Goal: Information Seeking & Learning: Understand process/instructions

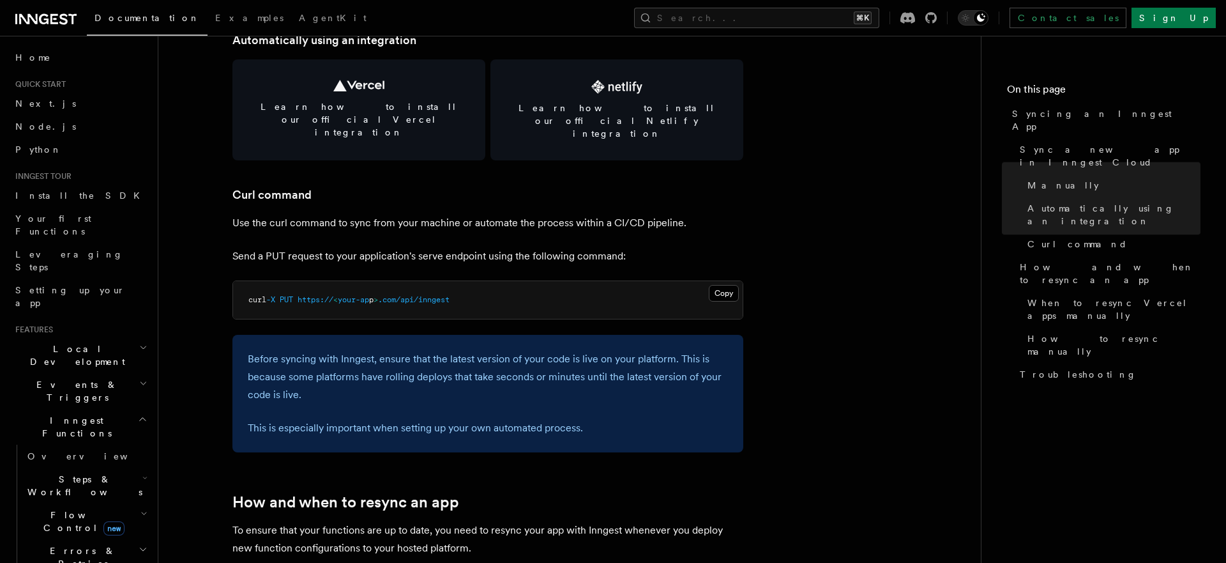
scroll to position [1820, 0]
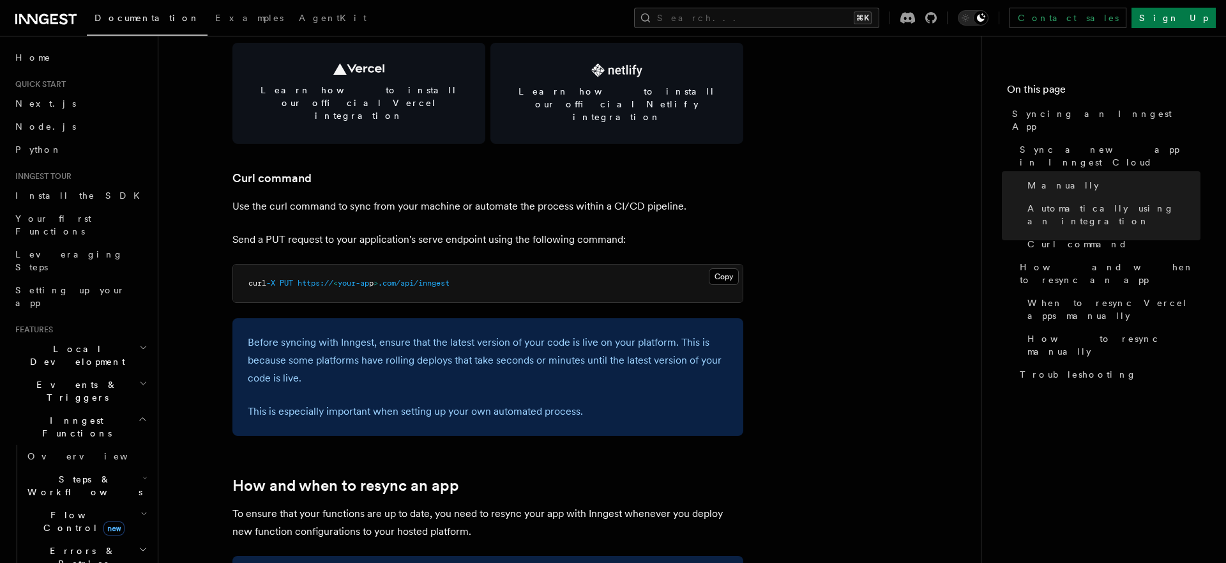
click at [412, 231] on p "Send a PUT request to your application's serve endpoint using the following com…" at bounding box center [488, 240] width 511 height 18
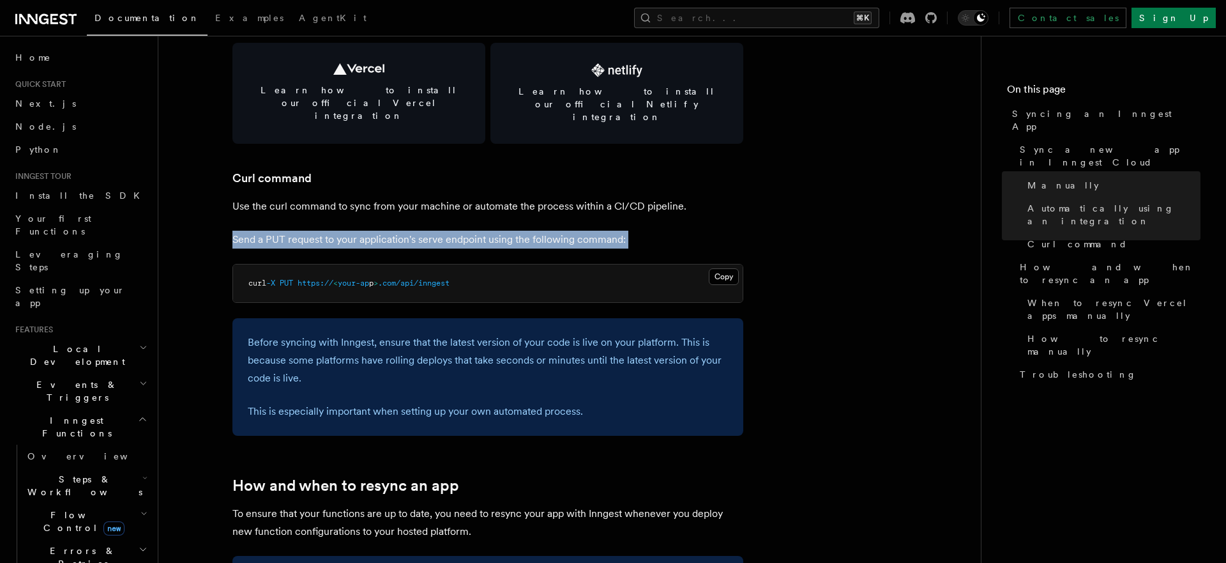
click at [398, 231] on p "Send a PUT request to your application's serve endpoint using the following com…" at bounding box center [488, 240] width 511 height 18
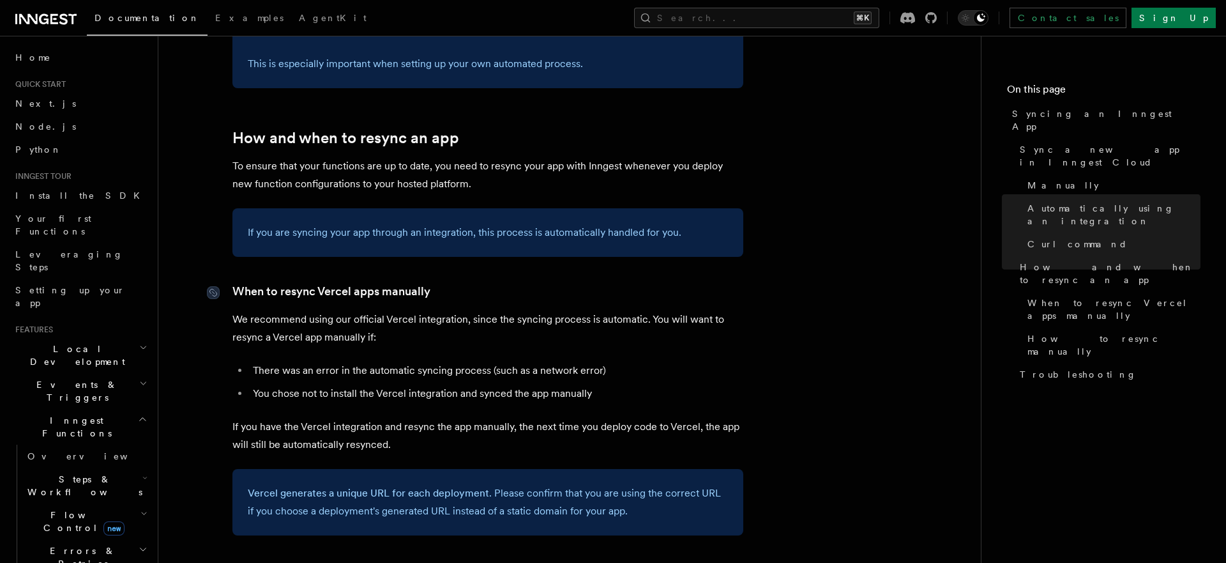
scroll to position [2171, 0]
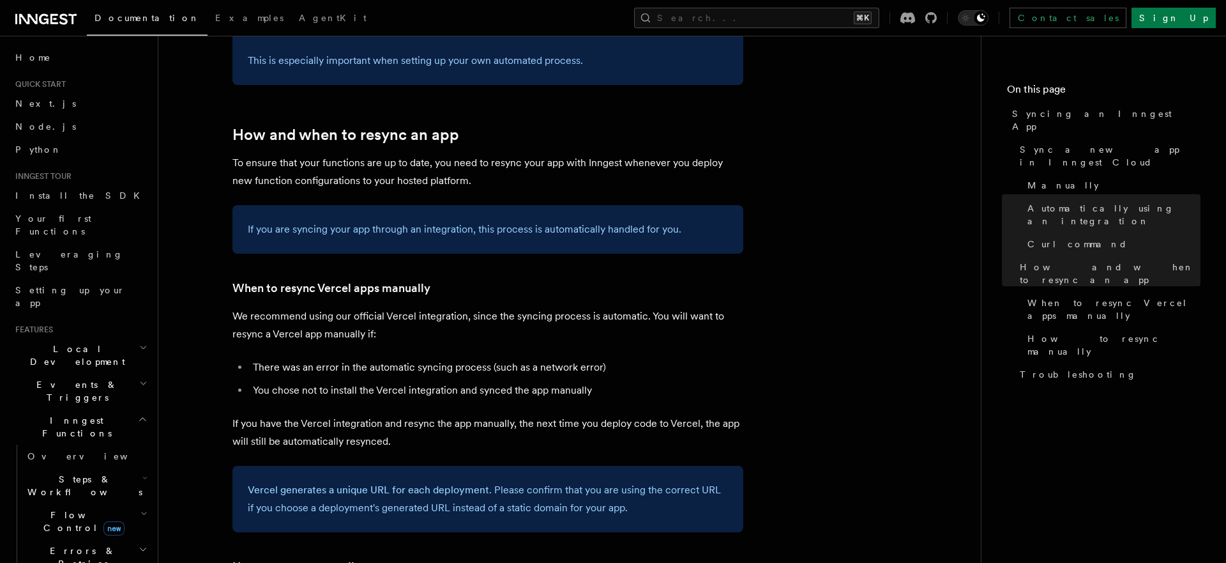
click at [366, 310] on p "We recommend using our official Vercel integration, since the syncing process i…" at bounding box center [488, 325] width 511 height 36
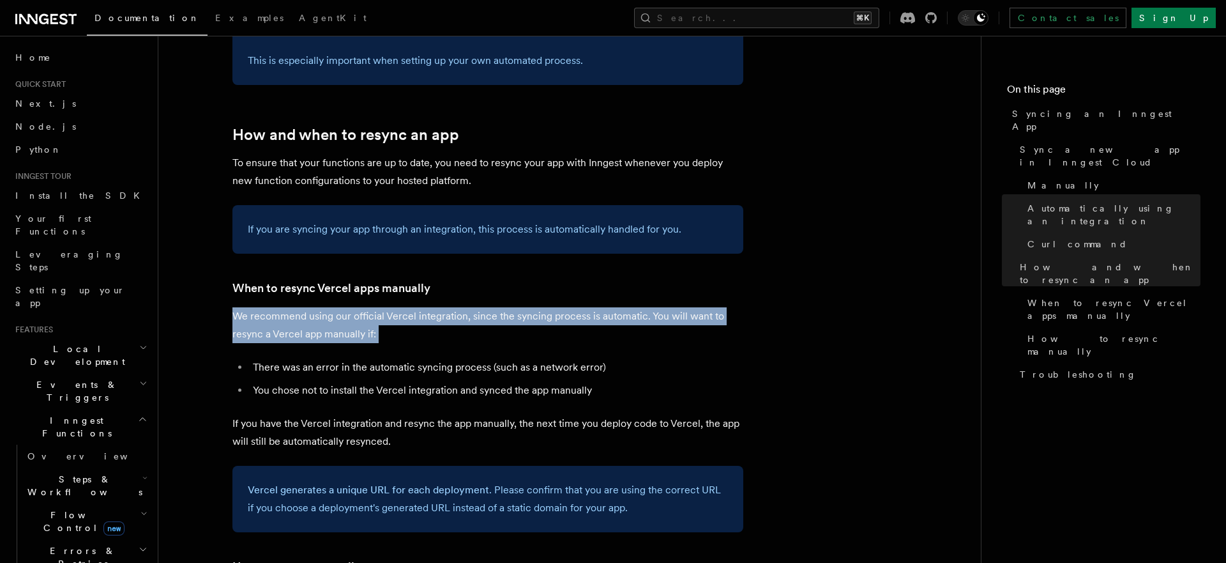
click at [359, 310] on p "We recommend using our official Vercel integration, since the syncing process i…" at bounding box center [488, 325] width 511 height 36
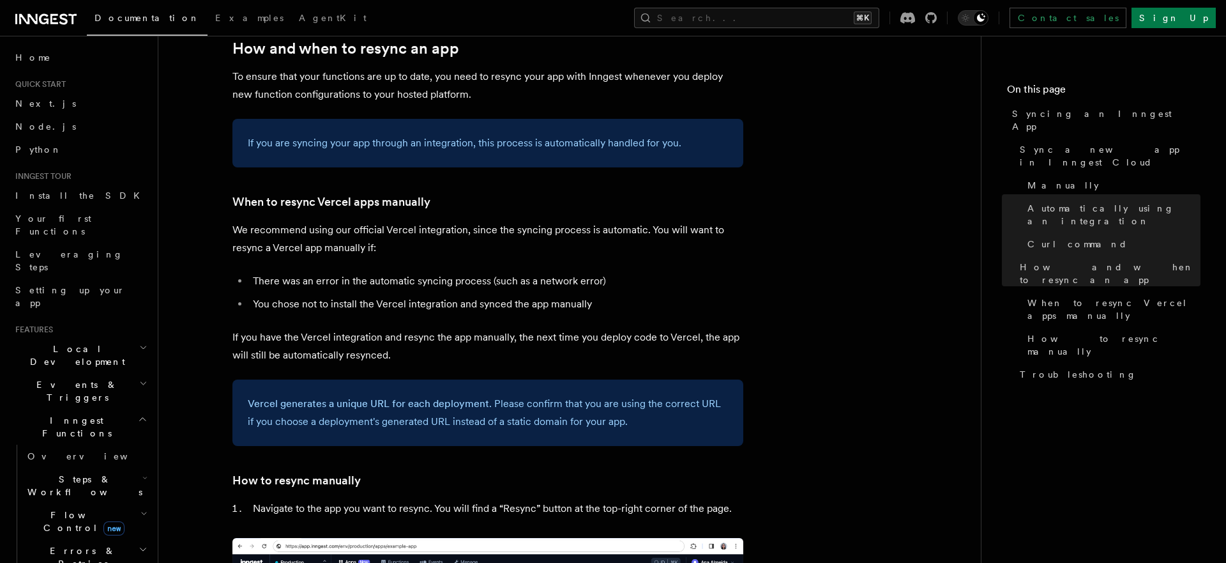
scroll to position [2286, 0]
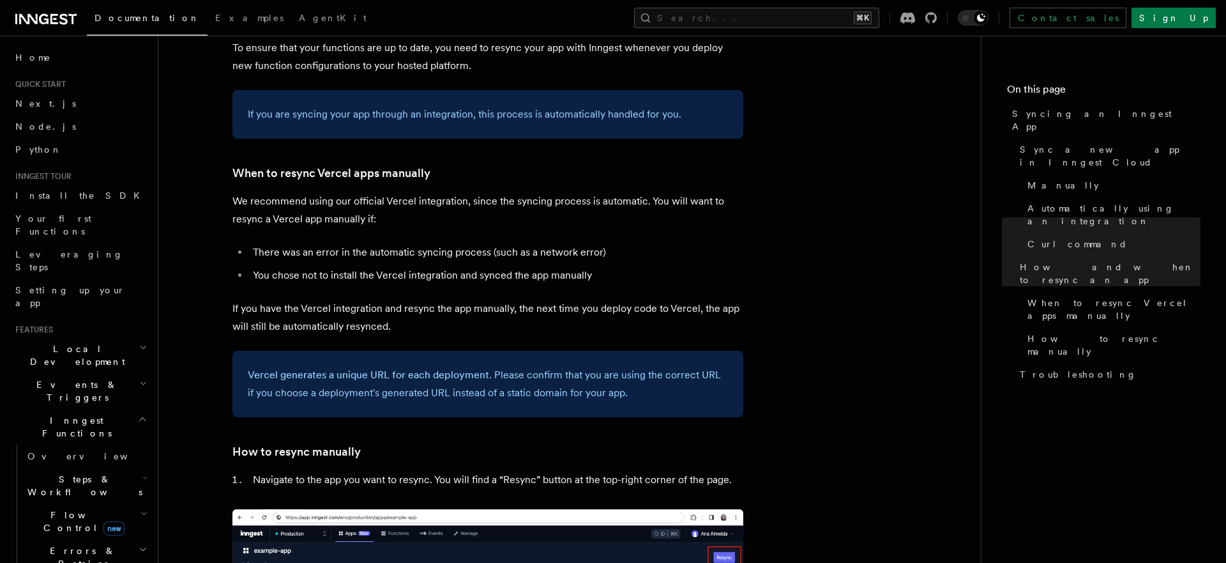
click at [497, 243] on li "There was an error in the automatic syncing process (such as a network error)" at bounding box center [496, 252] width 494 height 18
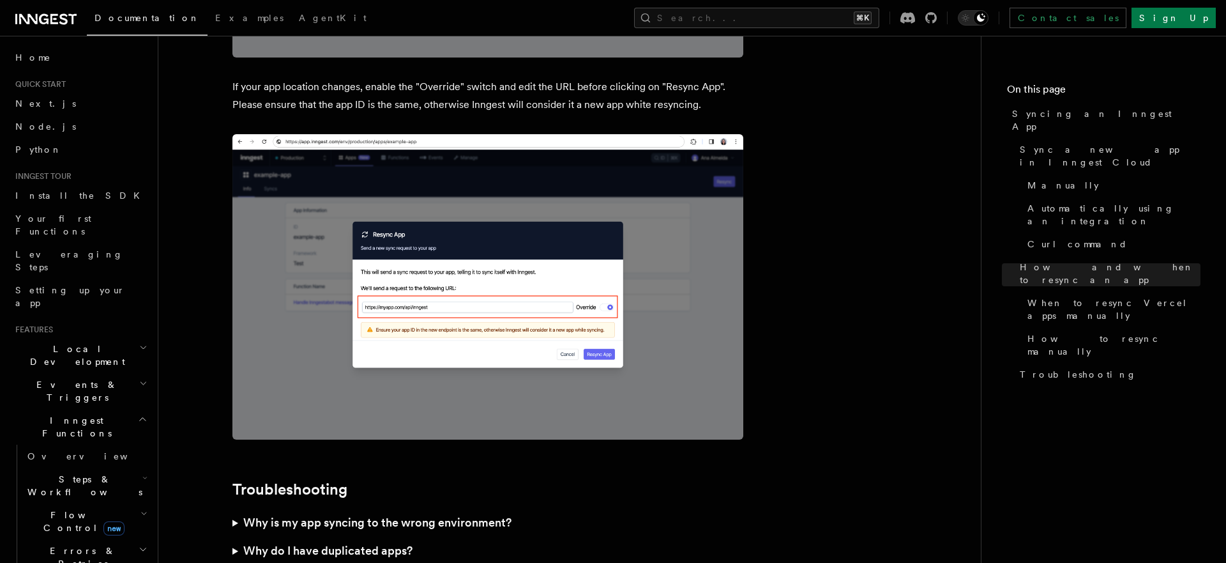
scroll to position [3416, 0]
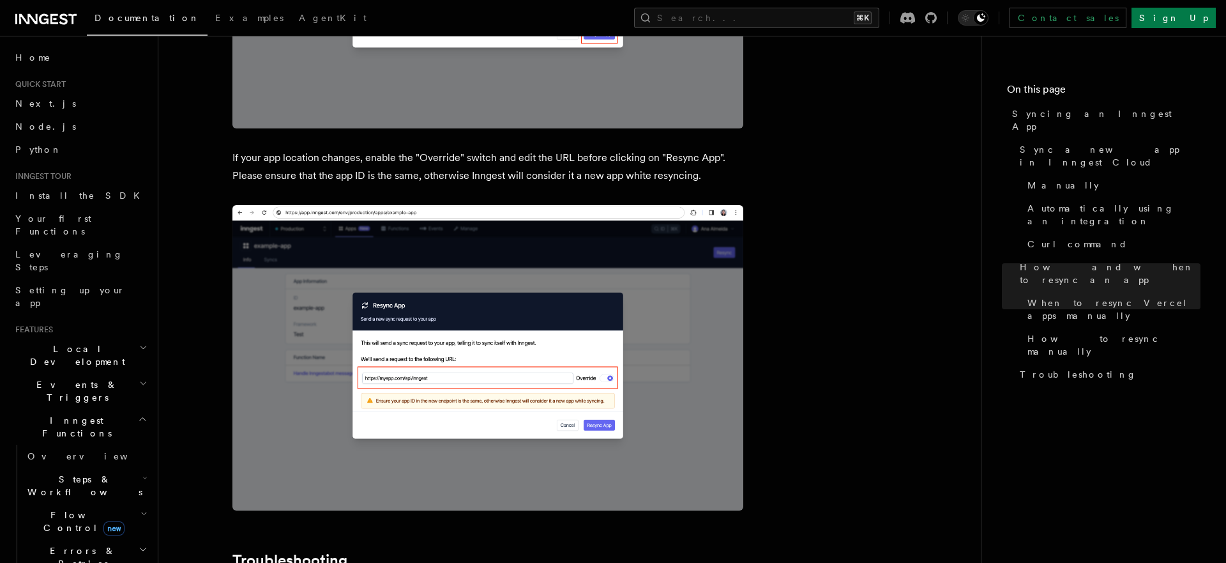
scroll to position [3309, 0]
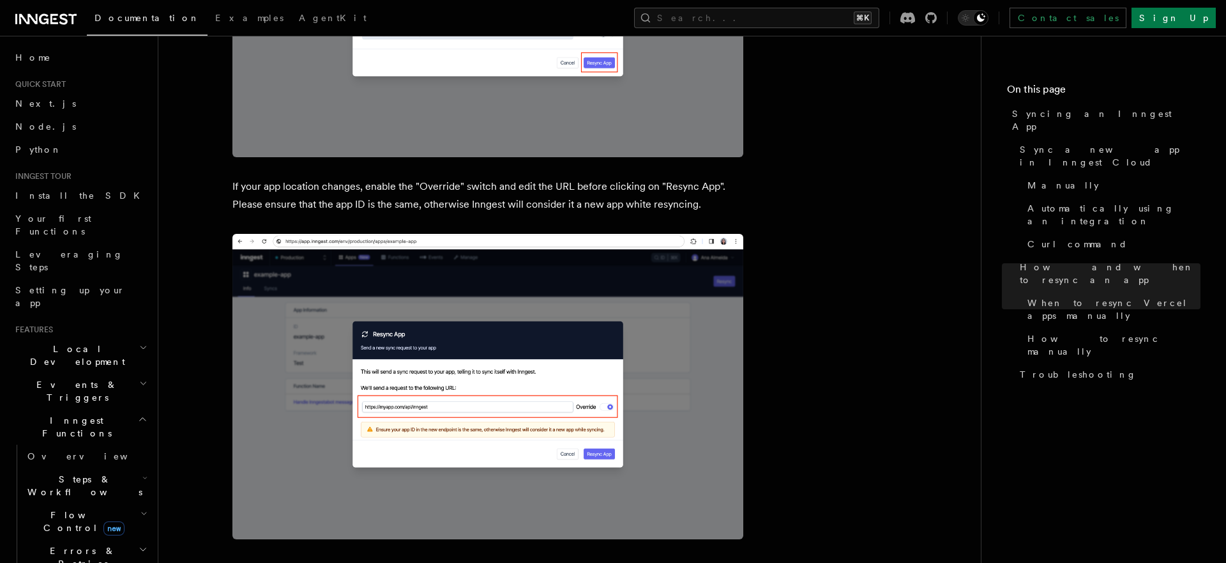
click at [600, 187] on p "If your app location changes, enable the "Override" switch and edit the URL bef…" at bounding box center [488, 196] width 511 height 36
click at [599, 178] on p "If your app location changes, enable the "Override" switch and edit the URL bef…" at bounding box center [488, 196] width 511 height 36
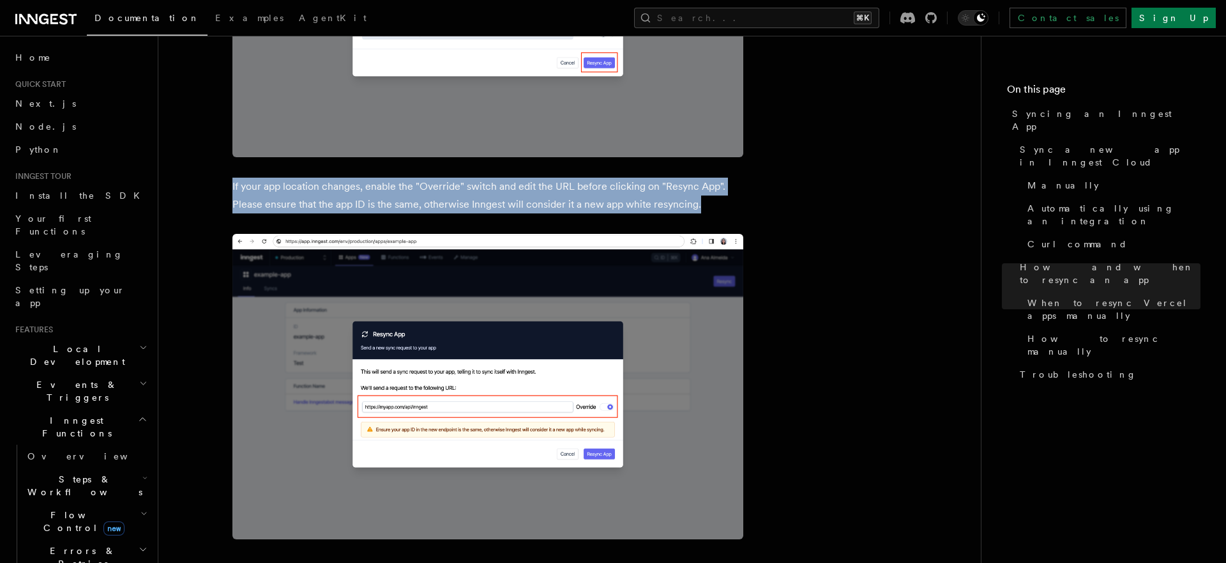
click at [618, 178] on p "If your app location changes, enable the "Override" switch and edit the URL bef…" at bounding box center [488, 196] width 511 height 36
